Goal: Transaction & Acquisition: Purchase product/service

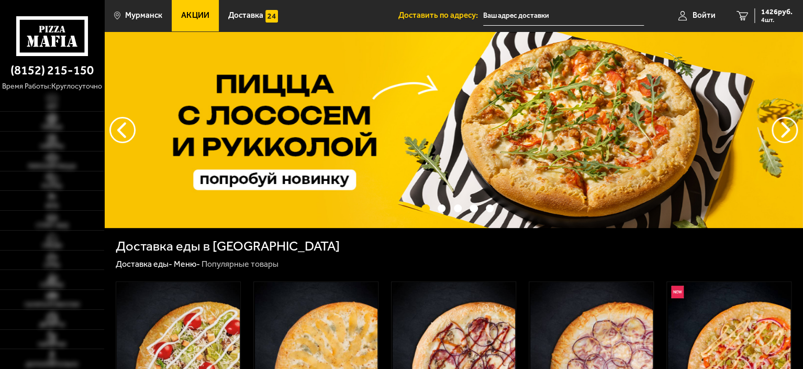
type input "[STREET_ADDRESS]"
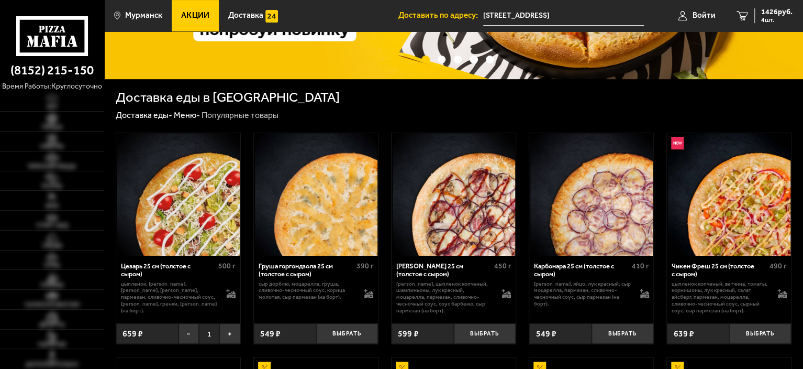
scroll to position [157, 0]
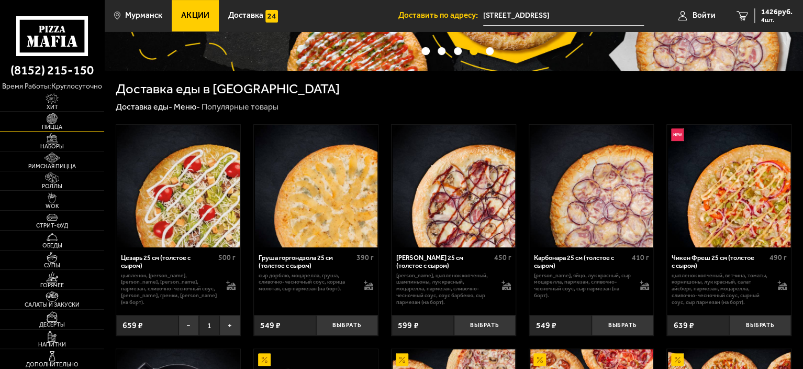
click at [55, 122] on img at bounding box center [52, 118] width 32 height 11
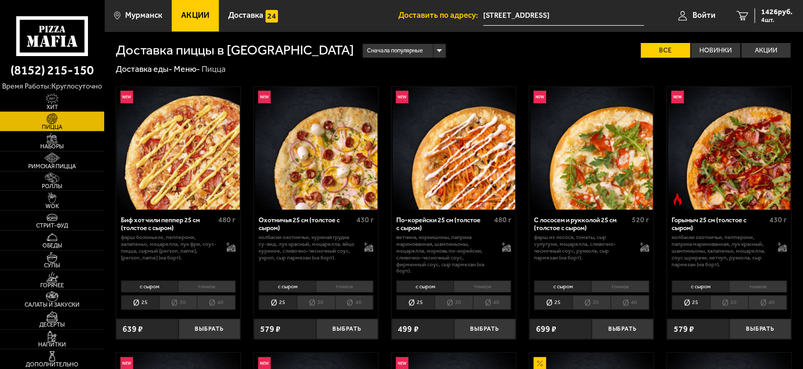
click at [171, 186] on img at bounding box center [178, 148] width 122 height 122
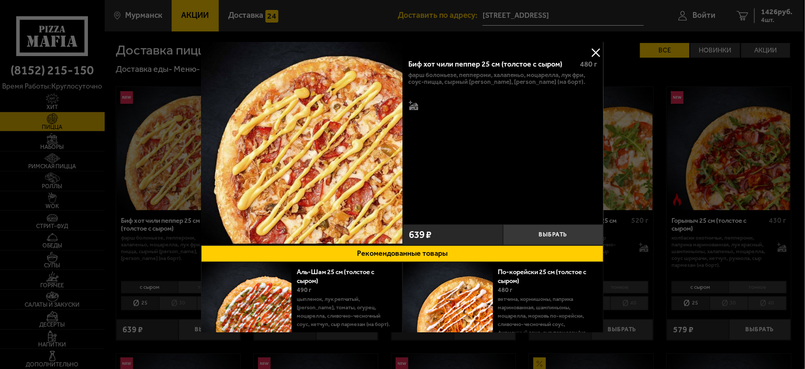
click at [594, 53] on button at bounding box center [596, 52] width 16 height 16
